Goal: Book appointment/travel/reservation

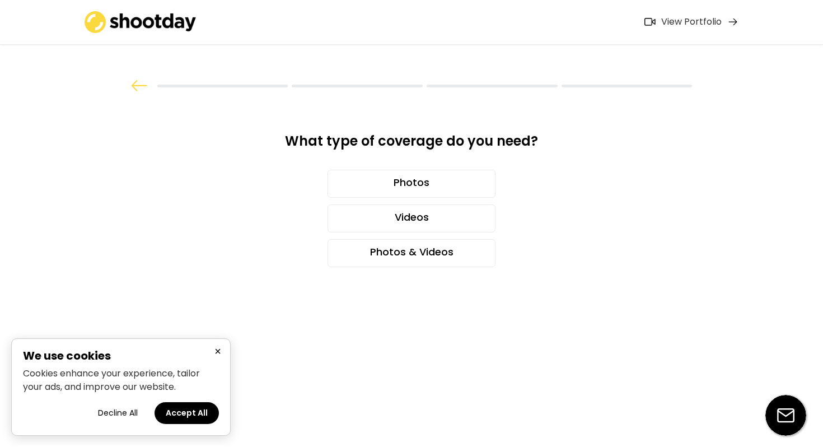
click at [213, 352] on button "×" at bounding box center [217, 351] width 13 height 14
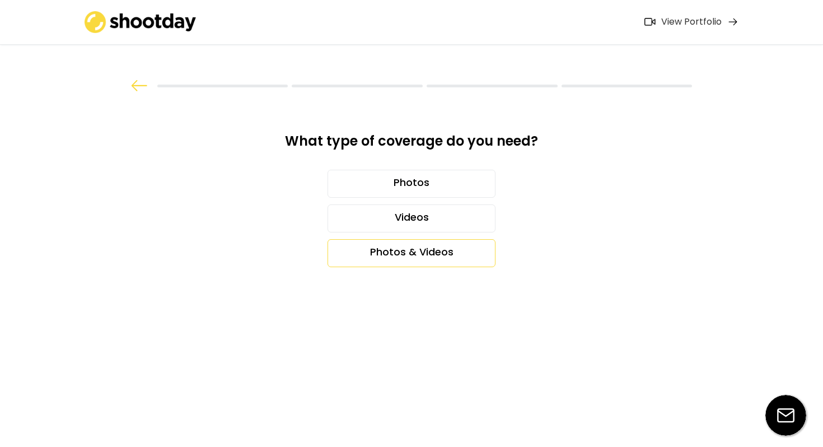
click at [392, 259] on div "Photos & Videos" at bounding box center [411, 253] width 168 height 28
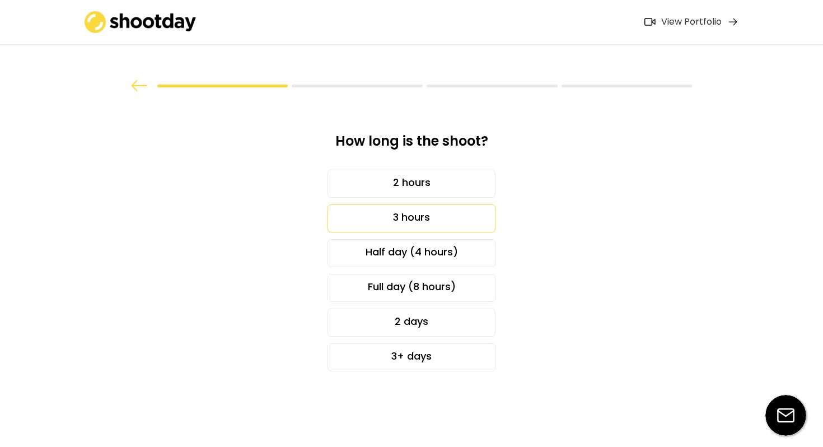
click at [368, 222] on div "3 hours" at bounding box center [411, 218] width 168 height 28
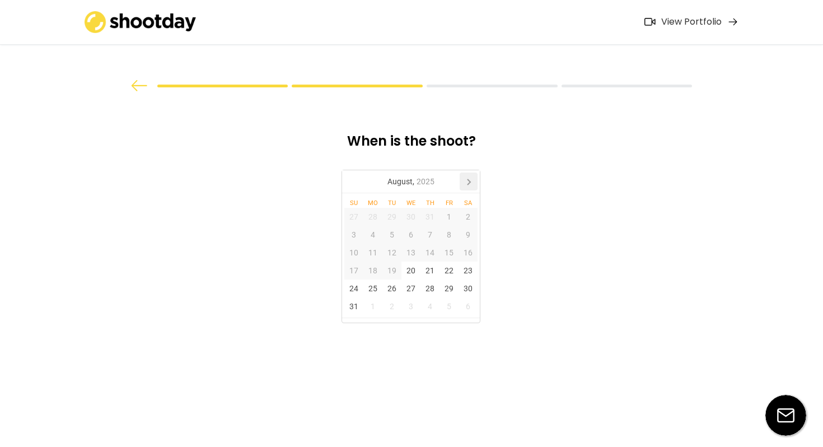
click at [467, 185] on icon at bounding box center [469, 181] width 18 height 18
click at [429, 256] on div "18" at bounding box center [429, 252] width 19 height 18
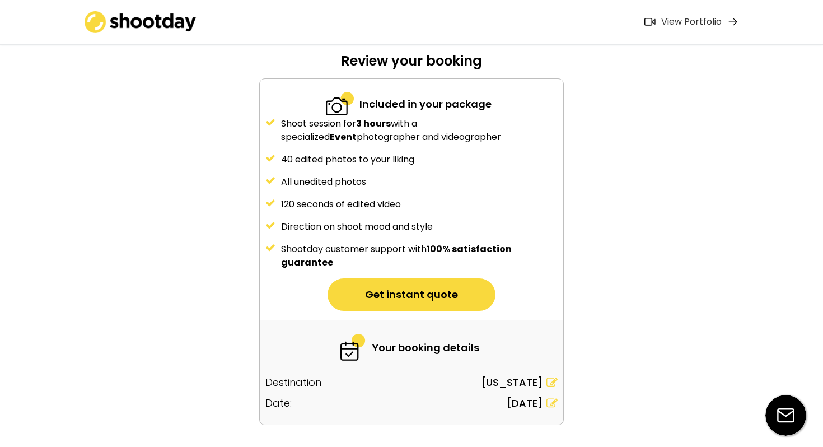
scroll to position [114, 0]
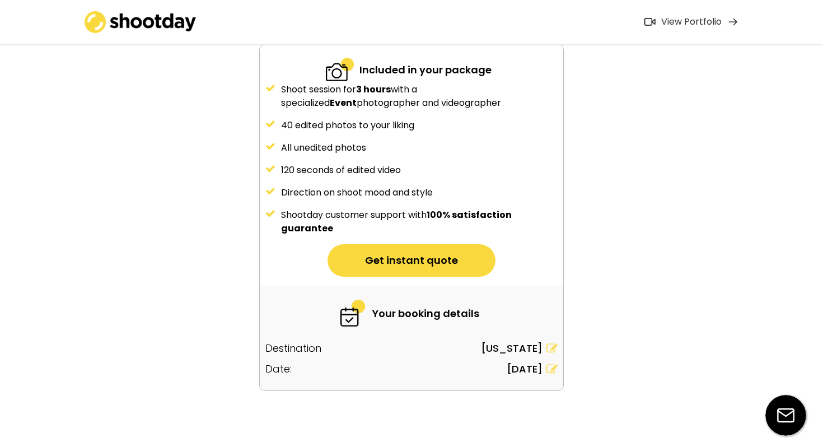
click at [437, 259] on button "Get instant quote" at bounding box center [411, 260] width 168 height 32
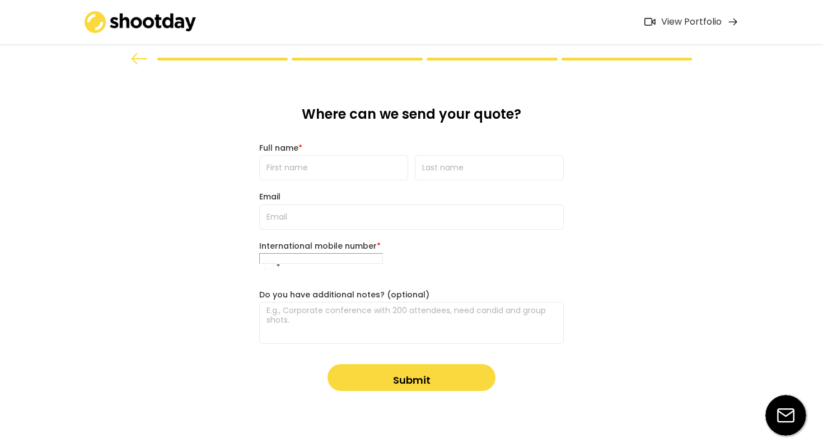
scroll to position [0, 0]
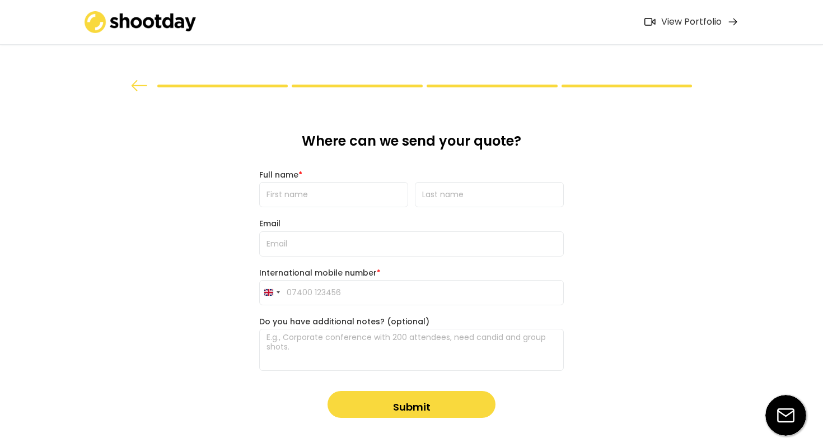
click at [346, 204] on input "input" at bounding box center [333, 194] width 149 height 25
type input "Kassey"
type input "[PERSON_NAME]"
type input "[PERSON_NAME][EMAIL_ADDRESS][DOMAIN_NAME]"
type input "[PHONE_NUMBER]"
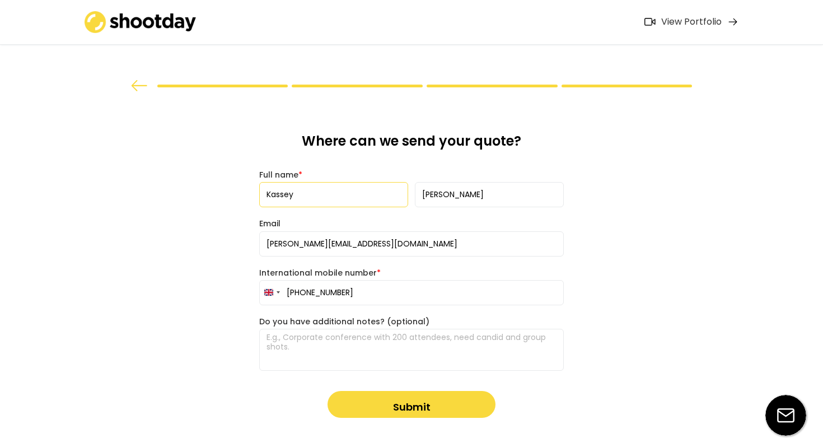
click at [340, 350] on textarea at bounding box center [411, 350] width 304 height 42
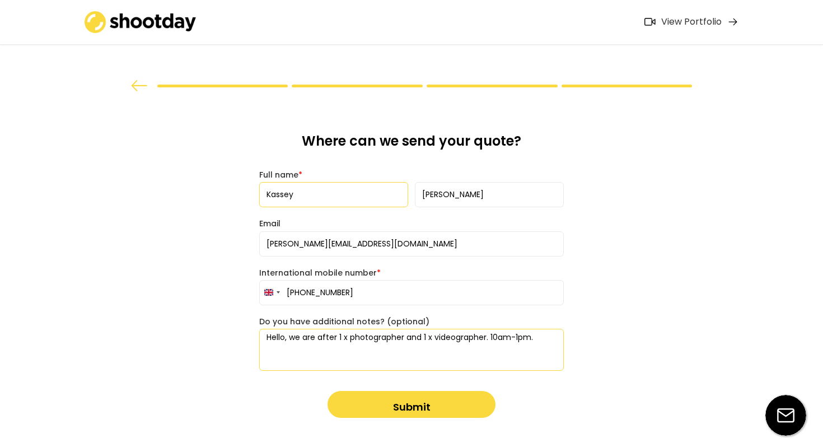
click at [538, 338] on textarea "Hello, we are after 1 x photographer and 1 x videographer. 10am-1pm." at bounding box center [411, 350] width 304 height 42
click at [373, 354] on textarea "Hello, we are after 1 x photographer and 1 x videographer. 10am-1pm. The main l…" at bounding box center [411, 350] width 304 height 42
paste textarea "[STREET_ADDRESS][US_STATE]"
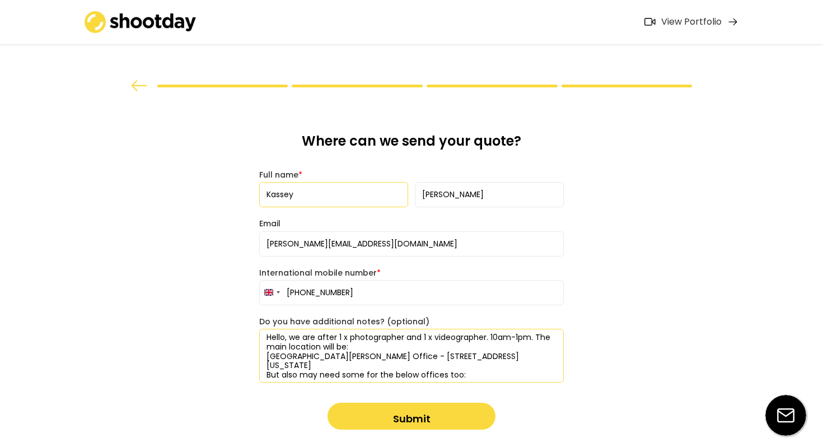
paste textarea "[PERSON_NAME][GEOGRAPHIC_DATA]"
click at [268, 373] on textarea "Hello, we are after 1 x photographer and 1 x videographer. 10am-1pm. The main l…" at bounding box center [411, 356] width 304 height 54
click at [345, 374] on textarea "Hello, we are after 1 x photographer and 1 x videographer. 10am-1pm. The main l…" at bounding box center [411, 356] width 304 height 54
click at [447, 374] on textarea "Hello, we are after 1 x photographer and 1 x videographer. 10am-1pm. The main l…" at bounding box center [411, 356] width 304 height 54
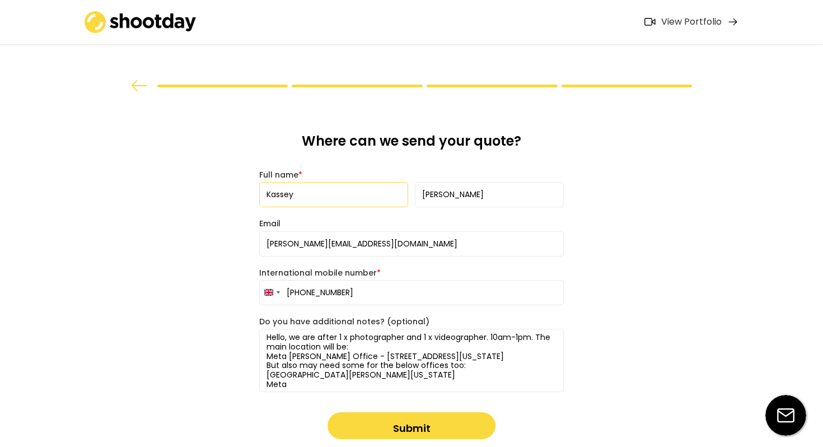
click at [335, 387] on textarea "Hello, we are after 1 x photographer and 1 x videographer. 10am-1pm. The main l…" at bounding box center [411, 360] width 304 height 63
paste textarea "[STREET_ADDRESS][US_STATE]"
drag, startPoint x: 402, startPoint y: 386, endPoint x: 343, endPoint y: 385, distance: 59.3
click at [343, 385] on textarea "Hello, we are after 1 x photographer and 1 x videographer. 10am-1pm. The main l…" at bounding box center [411, 360] width 304 height 63
click at [440, 381] on textarea "Hello, we are after 1 x photographer and 1 x videographer. 10am-1pm. The main l…" at bounding box center [411, 360] width 304 height 63
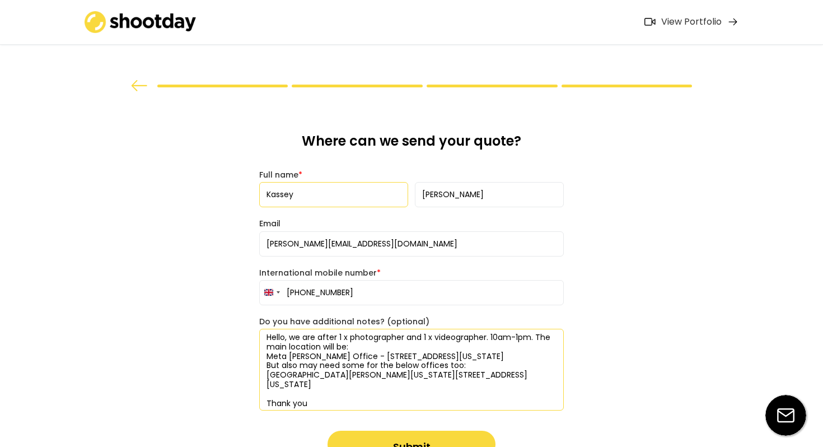
type textarea "Hello, we are after 1 x photographer and 1 x videographer. 10am-1pm. The main l…"
click at [433, 436] on button "Submit" at bounding box center [411, 443] width 168 height 27
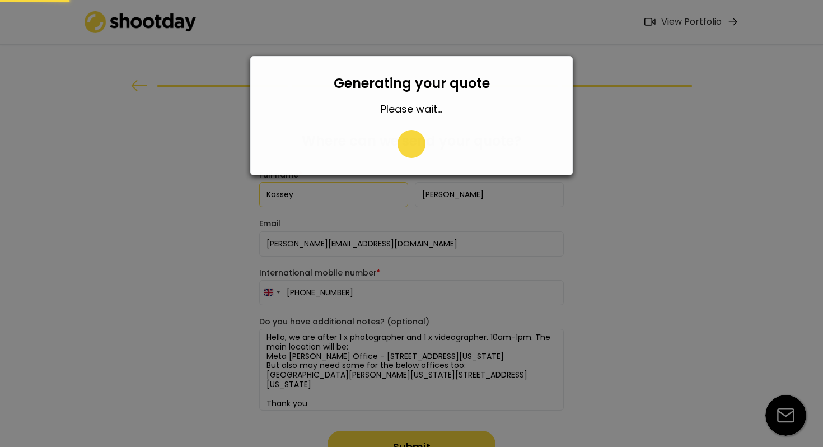
type input "07731 530651"
